Goal: Task Accomplishment & Management: Manage account settings

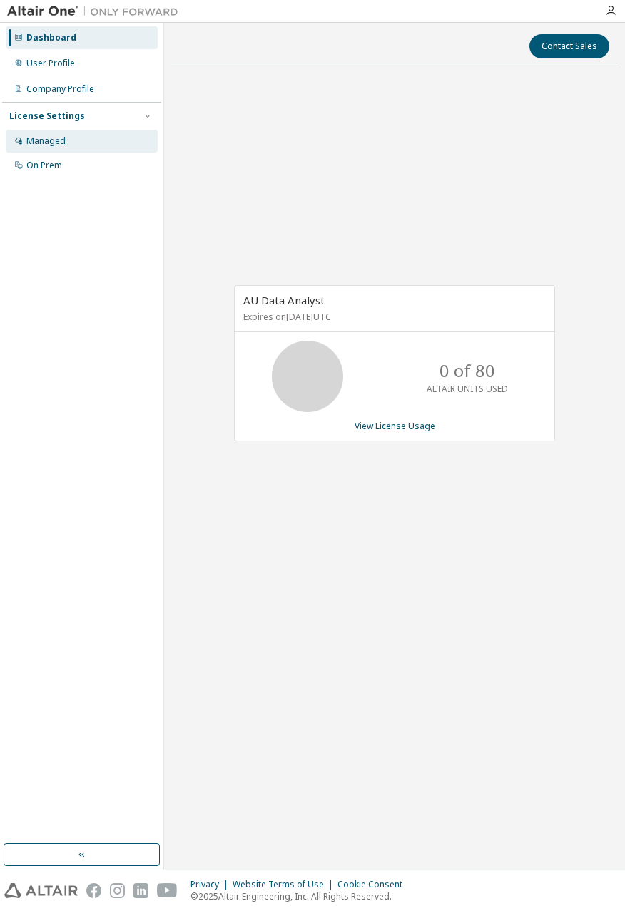
click at [44, 142] on div "Managed" at bounding box center [45, 140] width 39 height 11
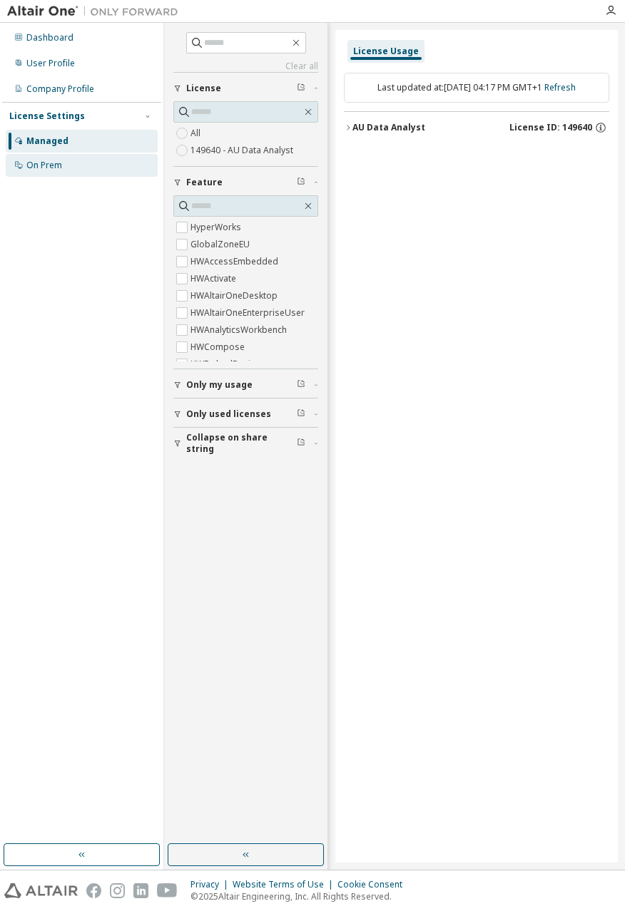
click at [45, 163] on div "On Prem" at bounding box center [44, 165] width 36 height 11
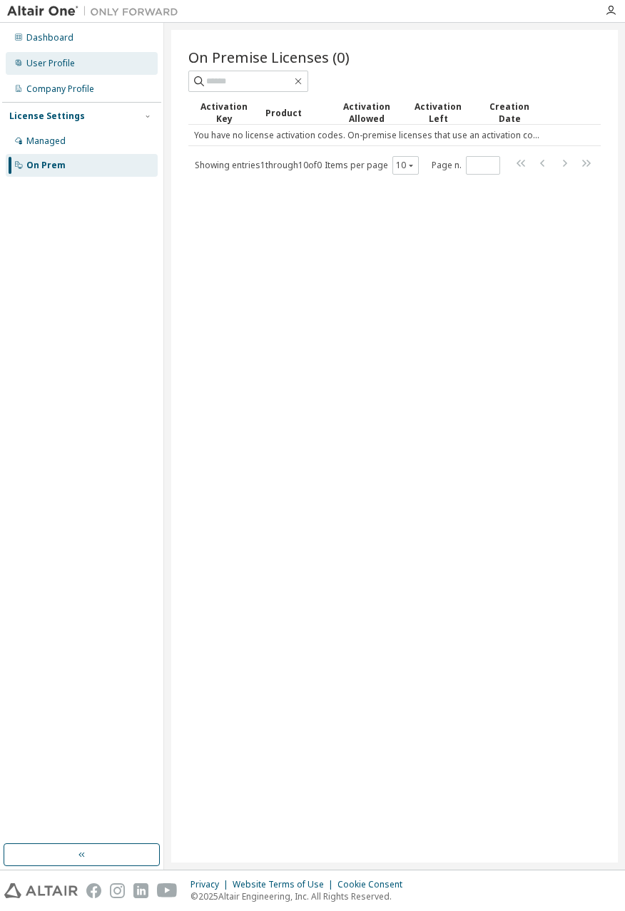
click at [43, 65] on div "User Profile" at bounding box center [50, 63] width 48 height 11
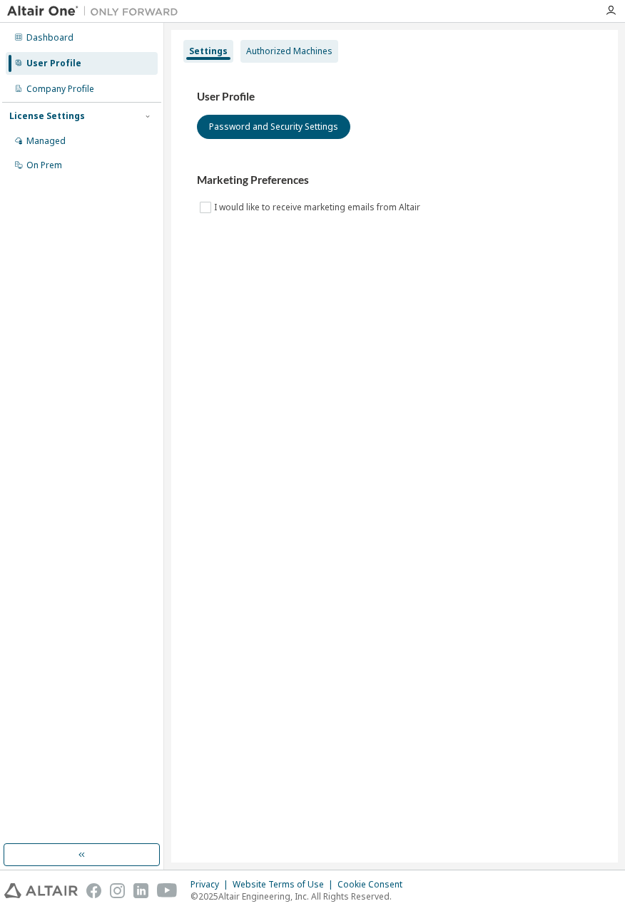
click at [274, 52] on div "Authorized Machines" at bounding box center [289, 51] width 86 height 11
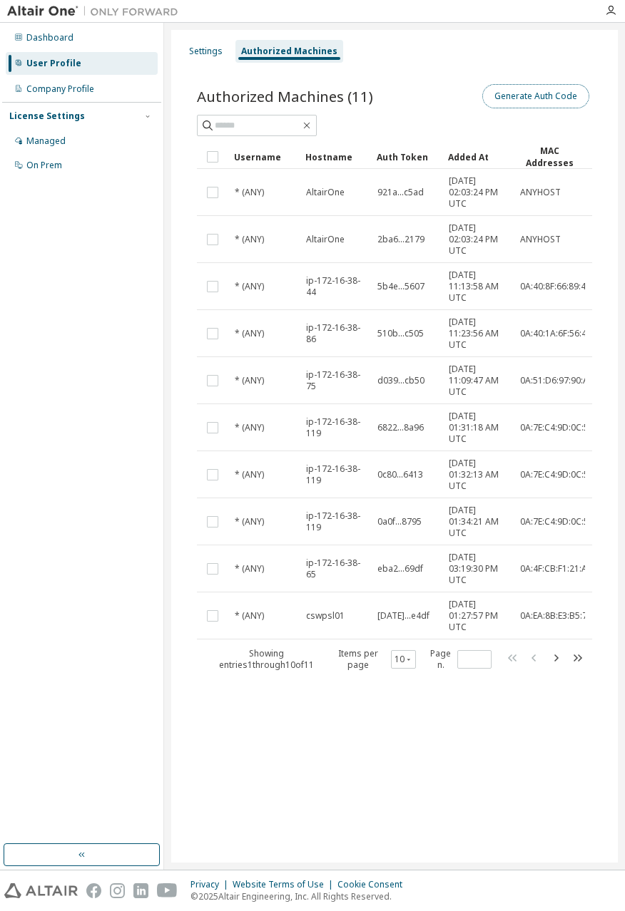
click at [539, 91] on button "Generate Auth Code" at bounding box center [535, 96] width 107 height 24
